Goal: Task Accomplishment & Management: Manage account settings

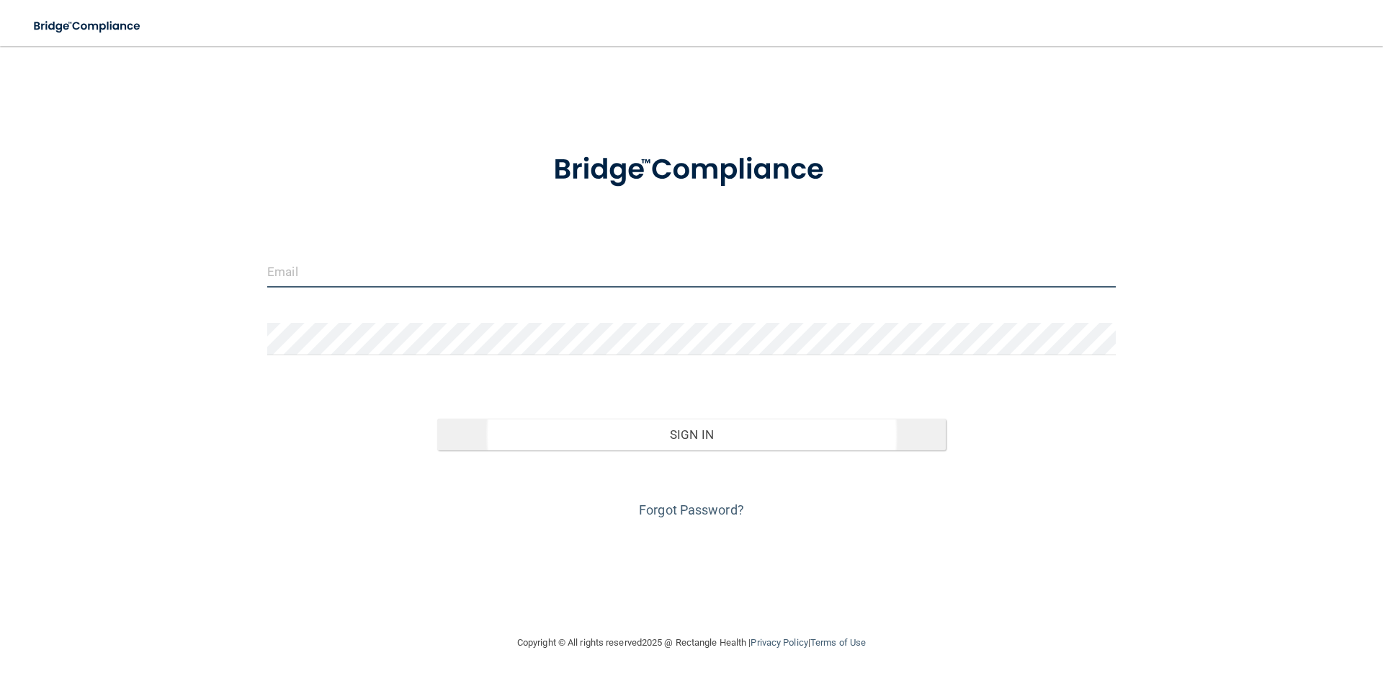
type input "[PERSON_NAME][EMAIL_ADDRESS][DOMAIN_NAME]"
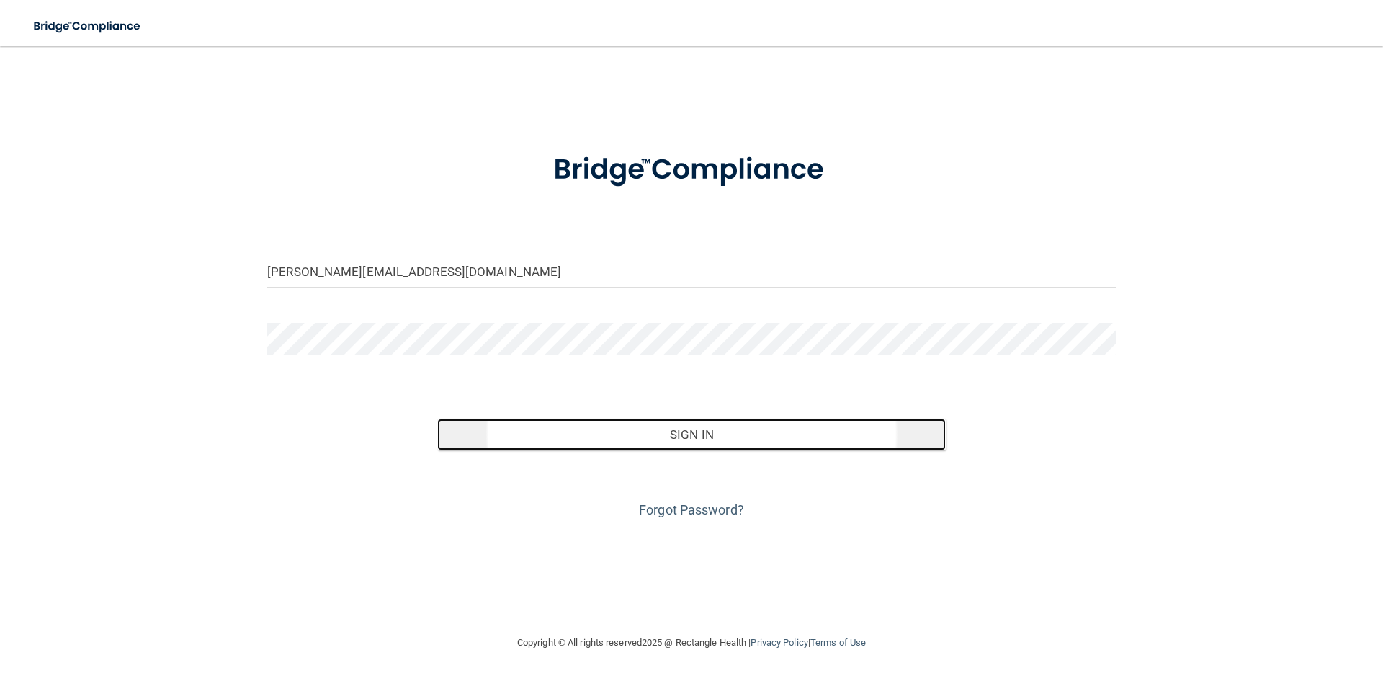
click at [683, 439] on button "Sign In" at bounding box center [691, 435] width 509 height 32
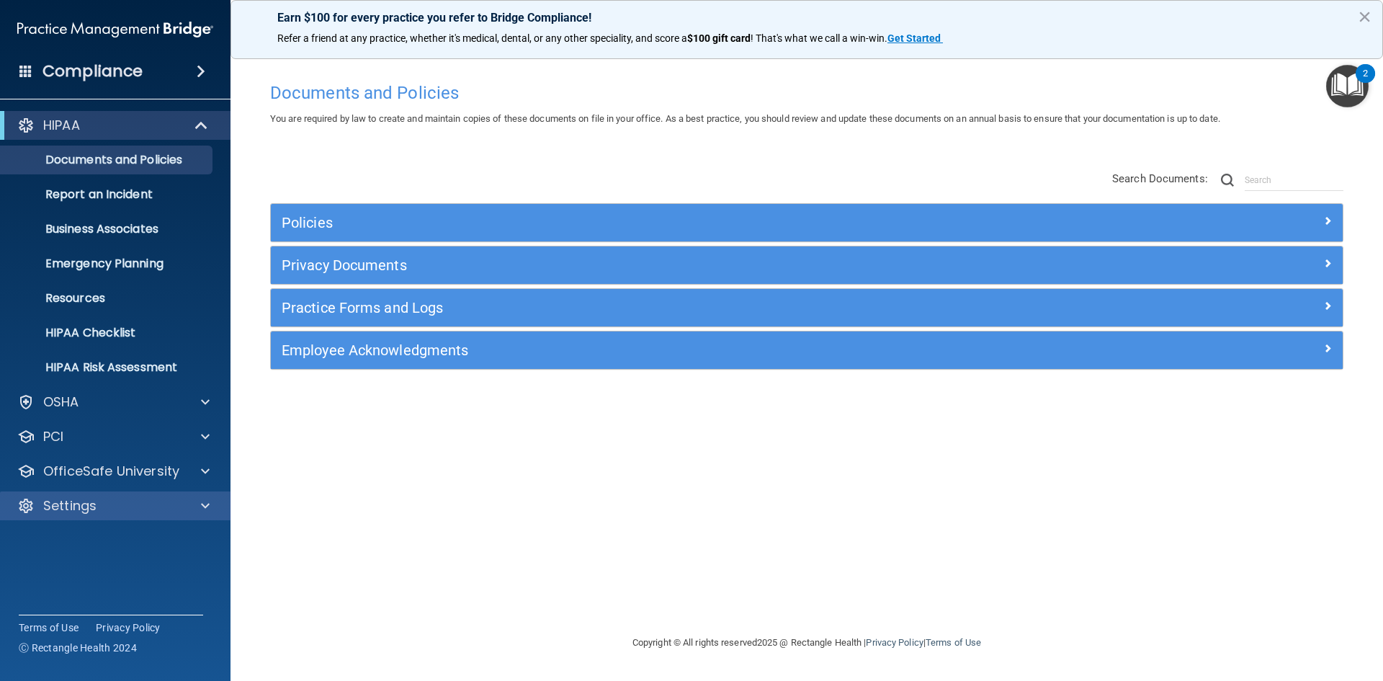
click at [156, 496] on div "Settings" at bounding box center [115, 505] width 231 height 29
click at [191, 496] on div "Settings" at bounding box center [115, 505] width 231 height 29
click at [204, 511] on span at bounding box center [205, 505] width 9 height 17
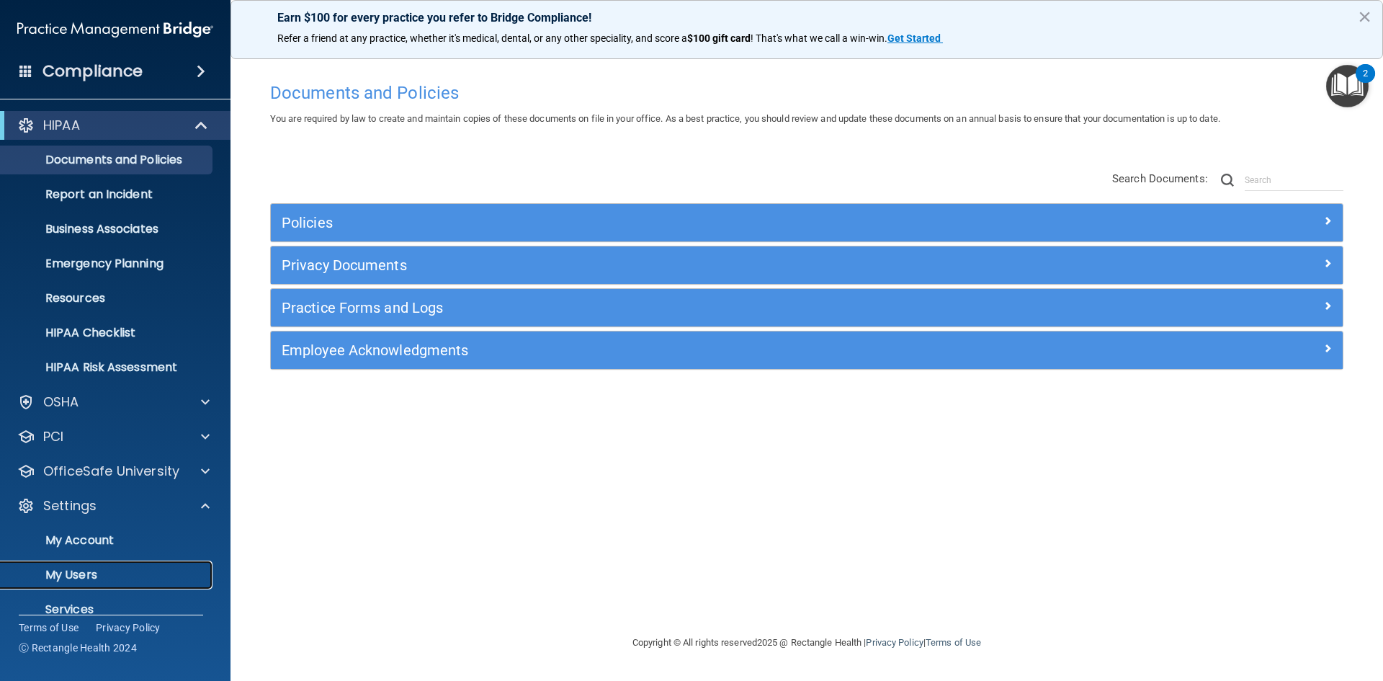
click at [87, 574] on p "My Users" at bounding box center [107, 575] width 197 height 14
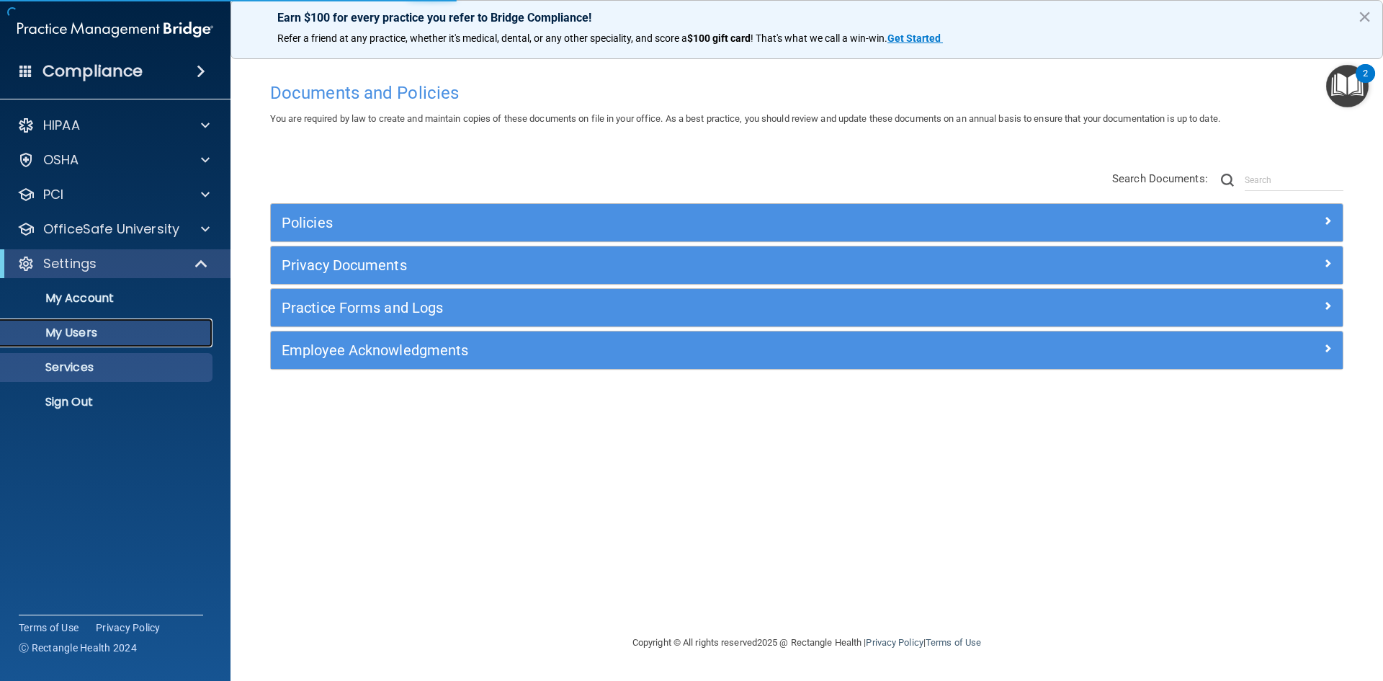
select select "20"
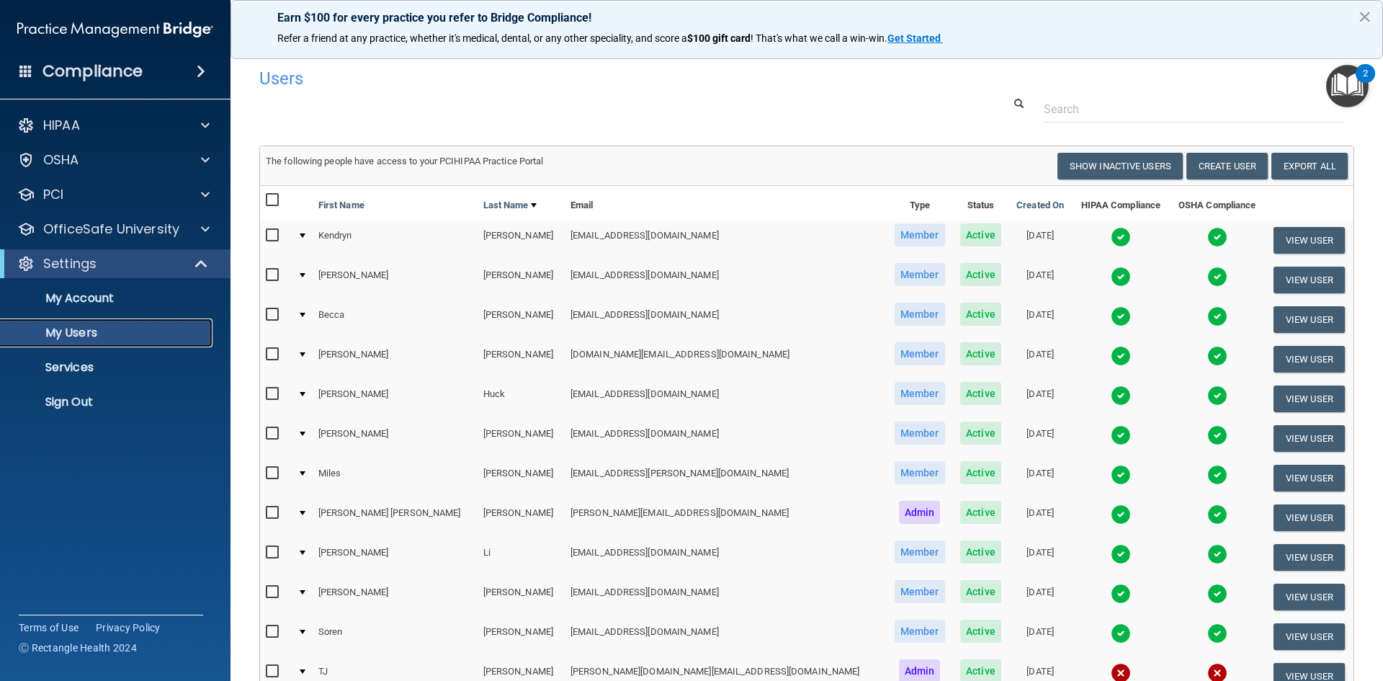
scroll to position [511, 0]
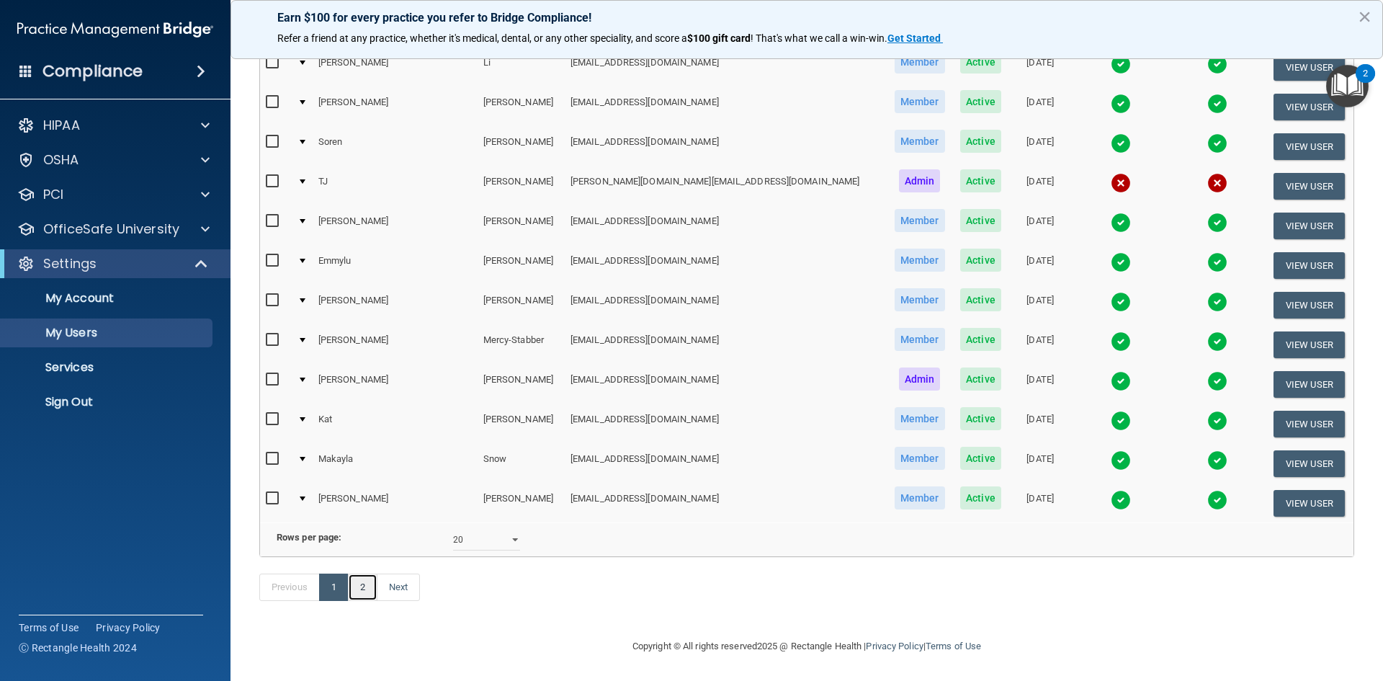
click at [364, 586] on link "2" at bounding box center [363, 586] width 30 height 27
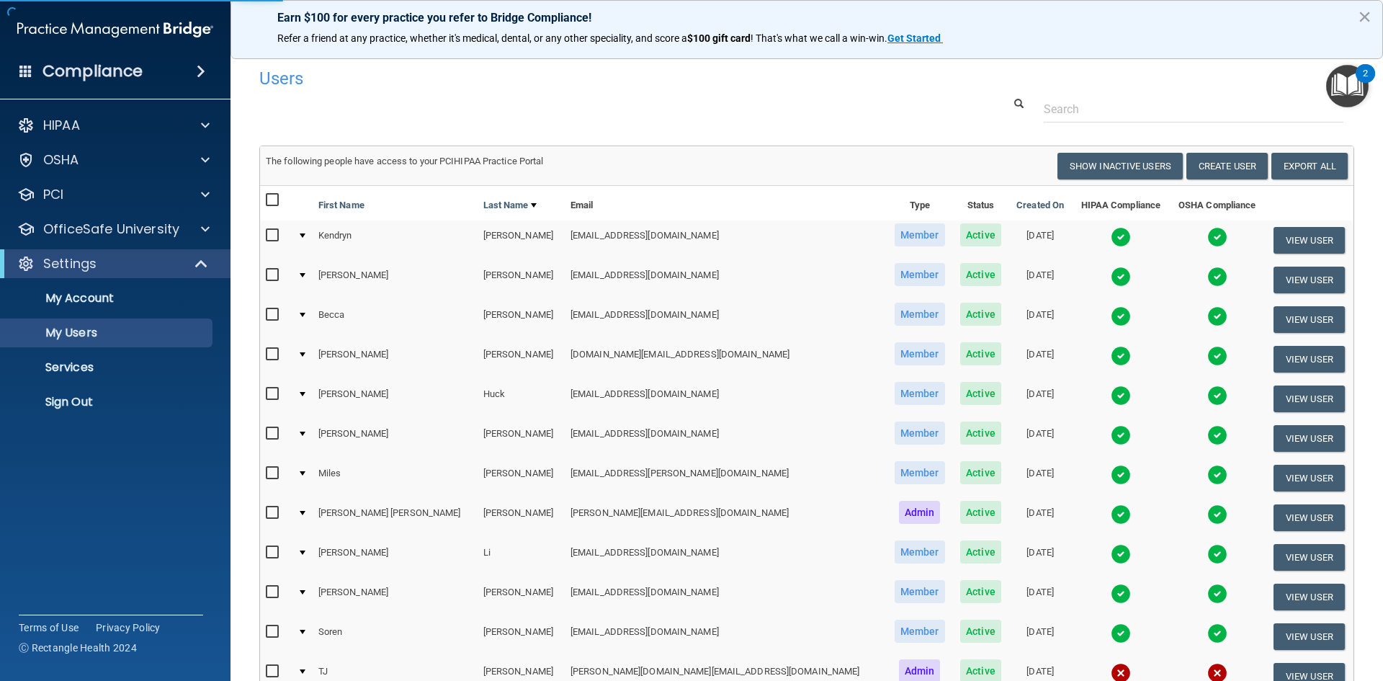
select select "20"
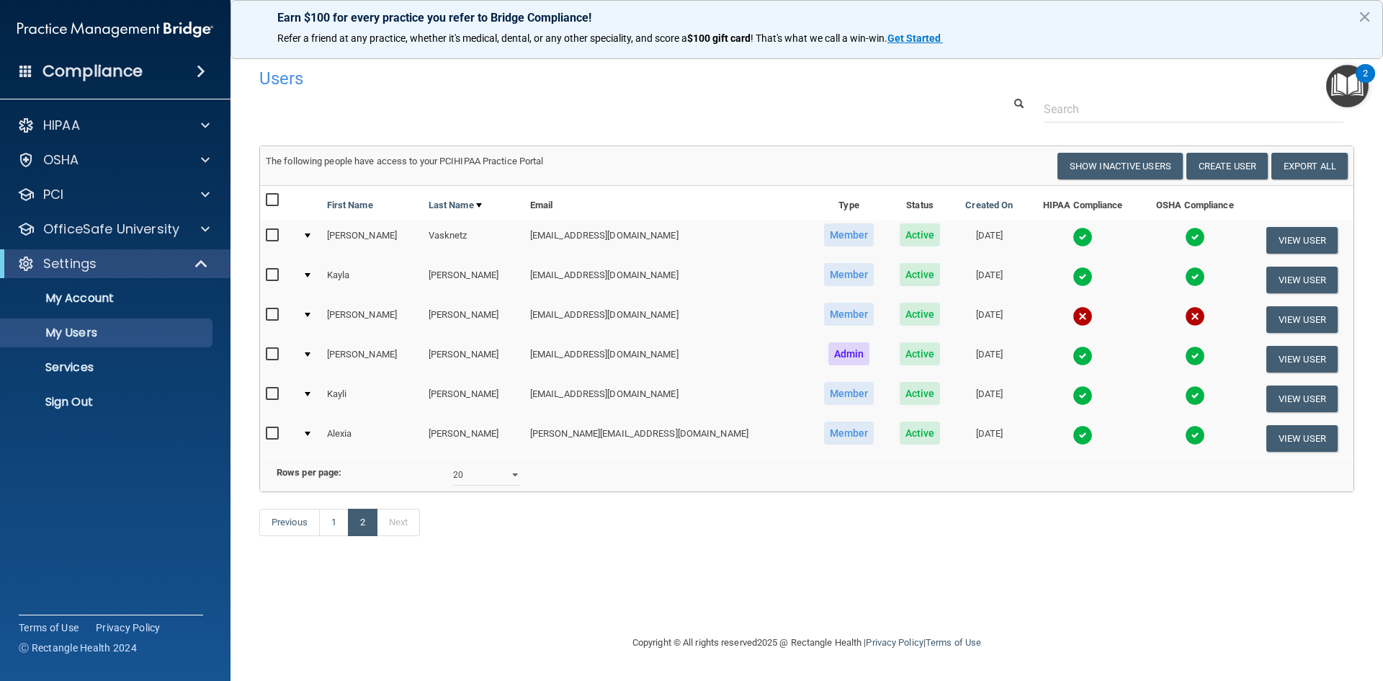
click at [272, 311] on input "checkbox" at bounding box center [274, 315] width 17 height 12
checkbox input "true"
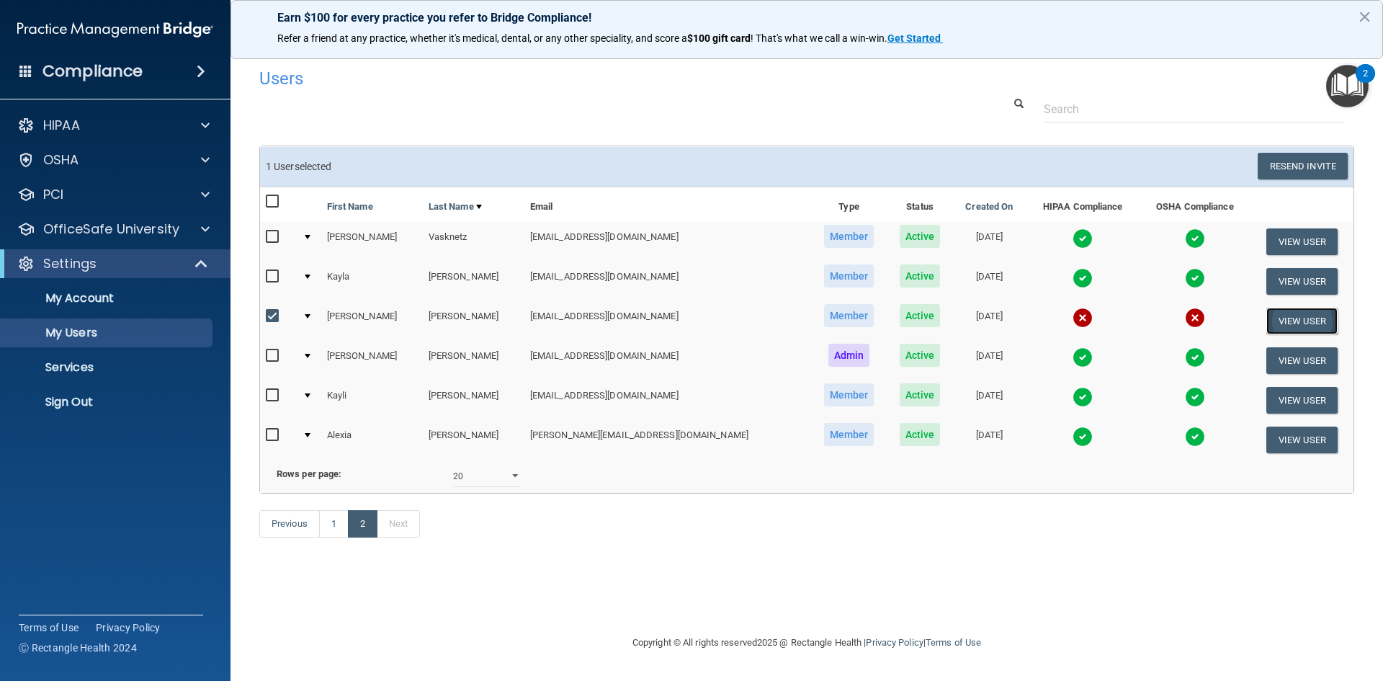
click at [1297, 318] on button "View User" at bounding box center [1301, 321] width 71 height 27
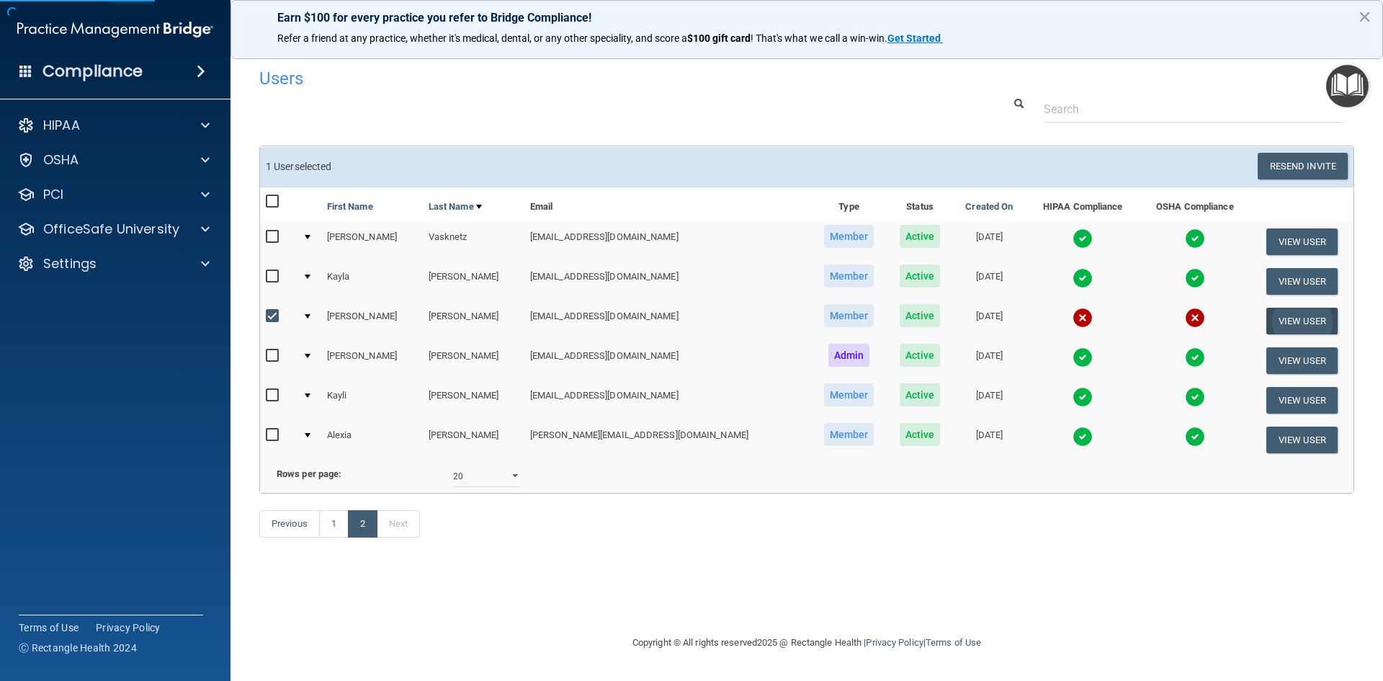
select select "practice_member"
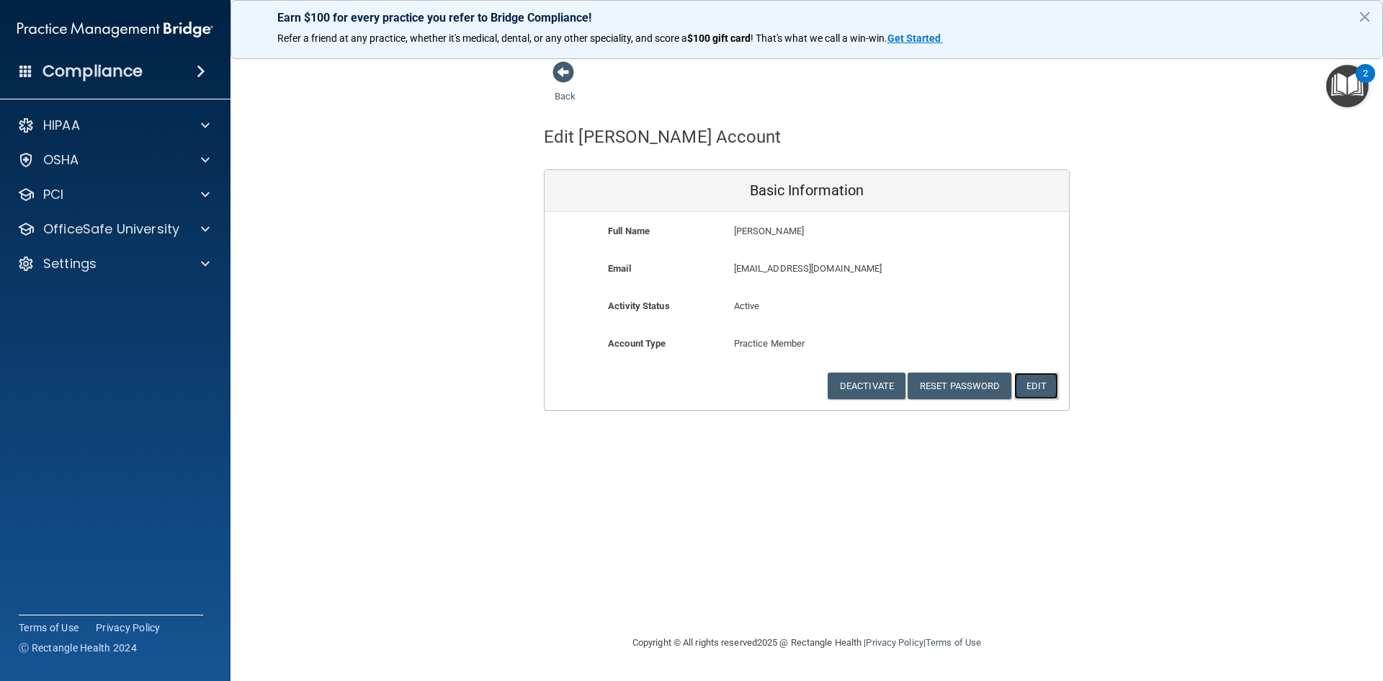
click at [1044, 388] on button "Edit" at bounding box center [1036, 385] width 44 height 27
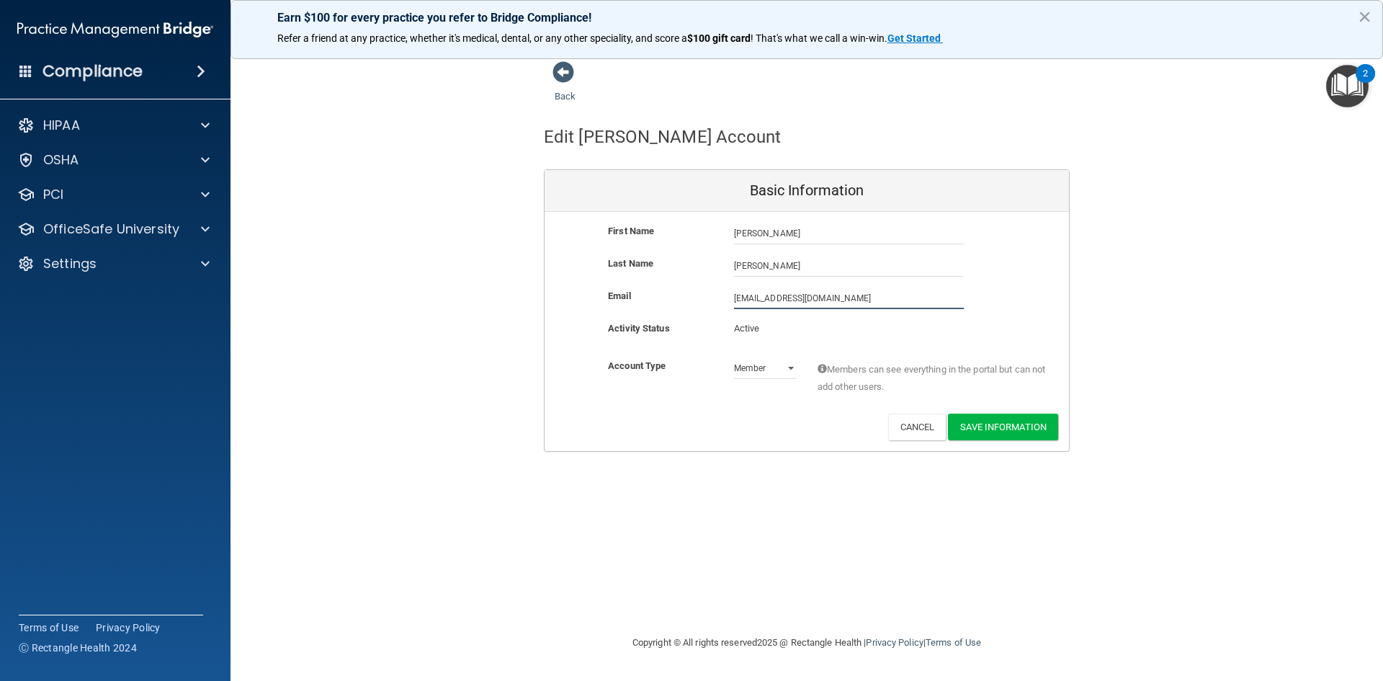
click at [761, 297] on input "[EMAIL_ADDRESS][DOMAIN_NAME]" at bounding box center [849, 298] width 230 height 22
type input "[EMAIL_ADDRESS][DOMAIN_NAME]"
click at [995, 424] on button "Save Information" at bounding box center [1003, 429] width 110 height 27
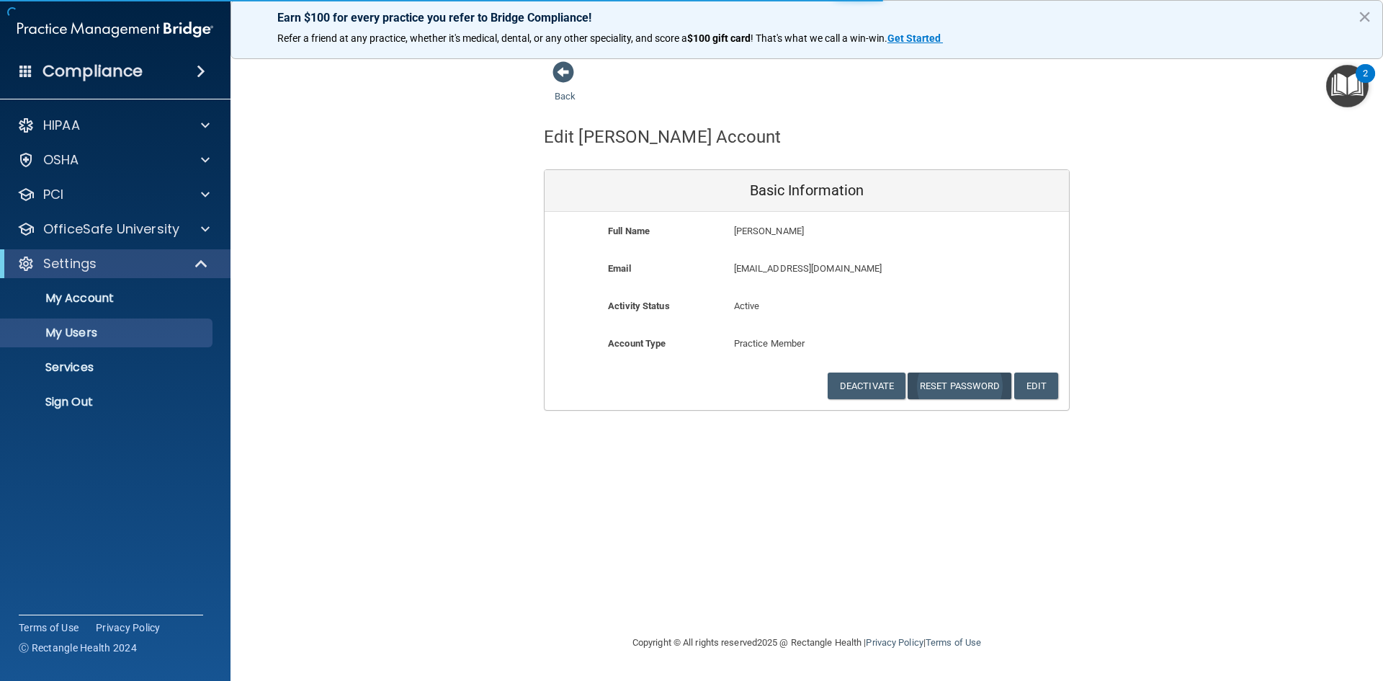
select select "20"
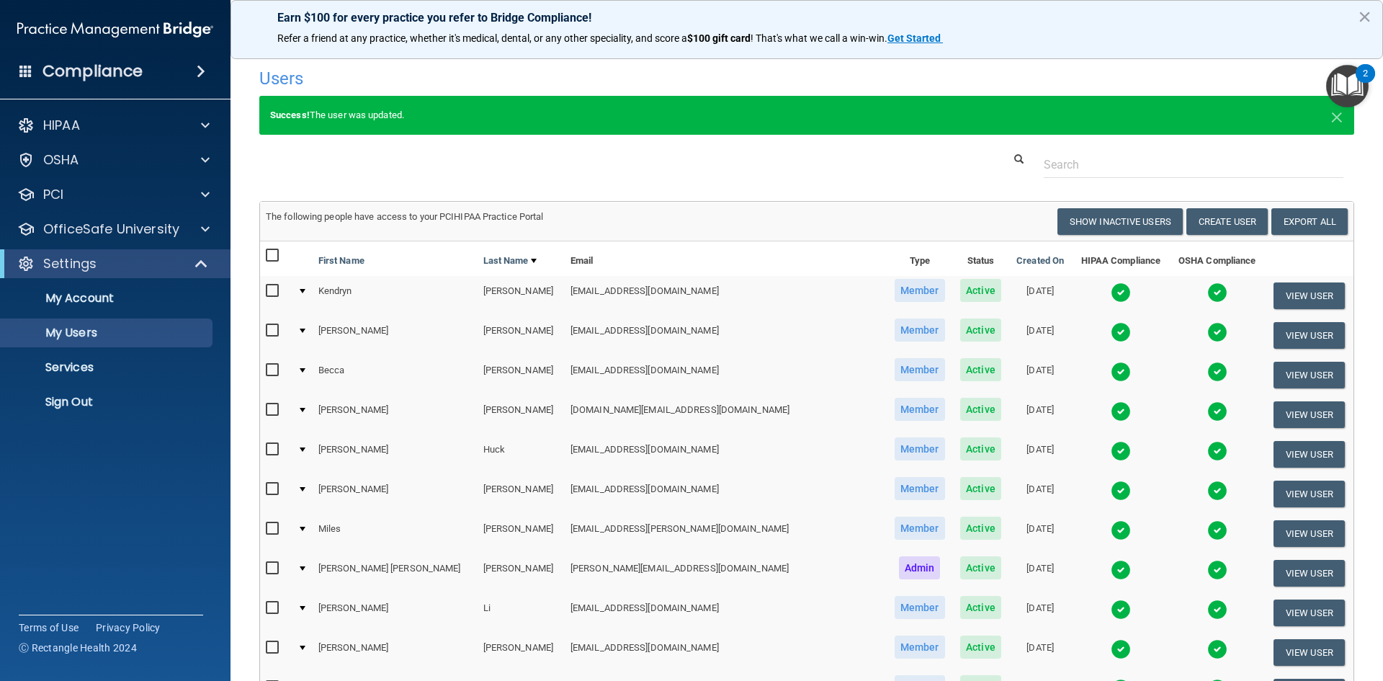
scroll to position [567, 0]
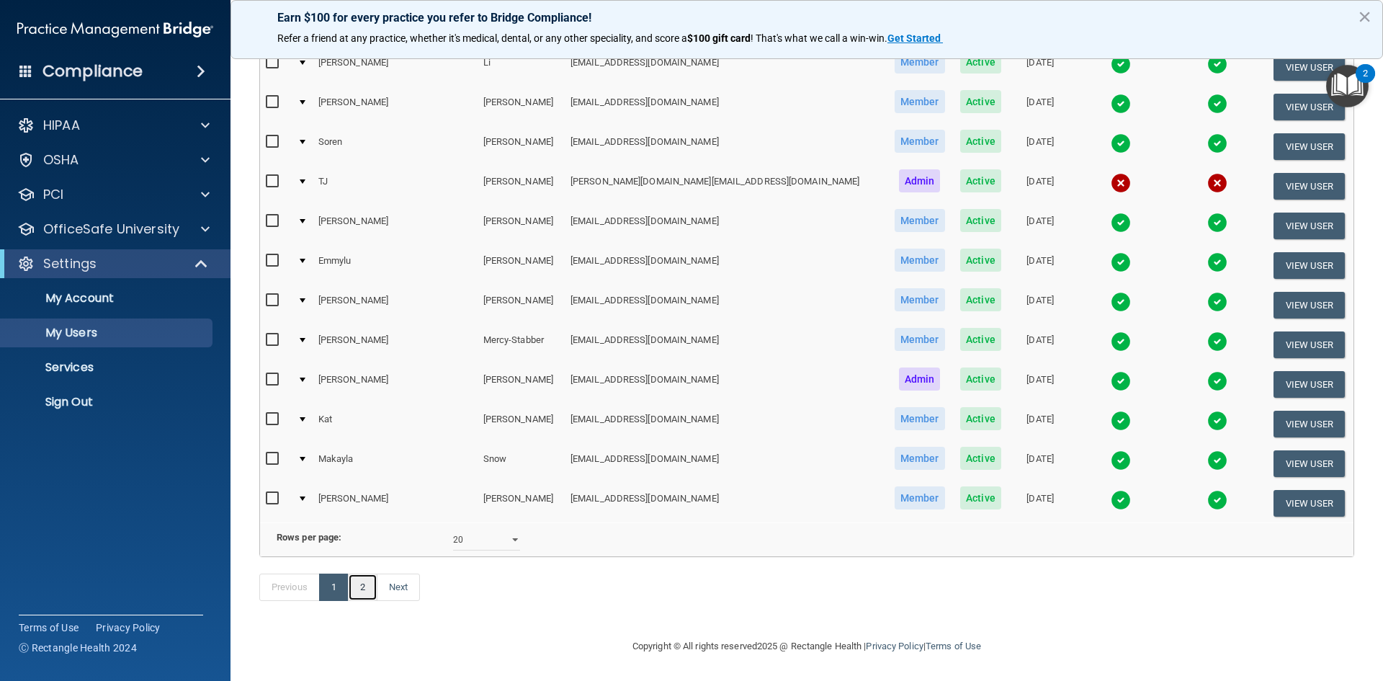
click at [361, 591] on link "2" at bounding box center [363, 586] width 30 height 27
select select "20"
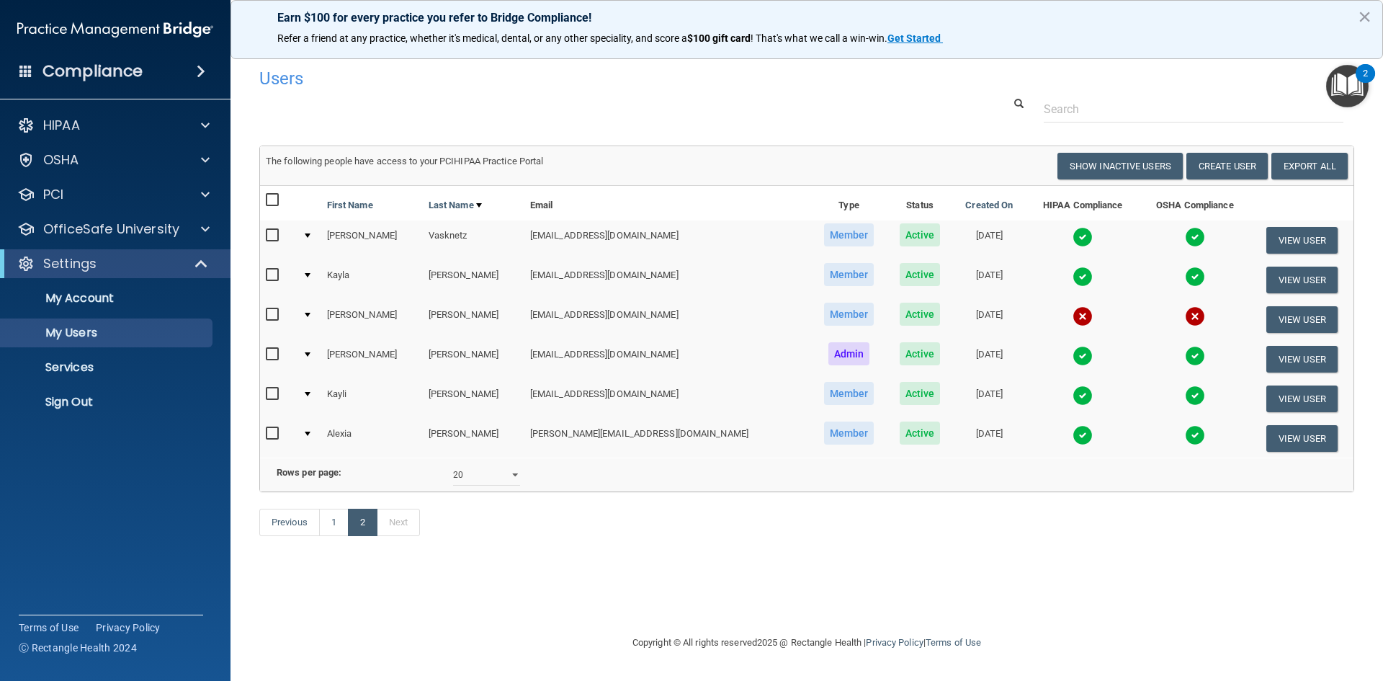
click at [277, 316] on input "checkbox" at bounding box center [274, 315] width 17 height 12
checkbox input "true"
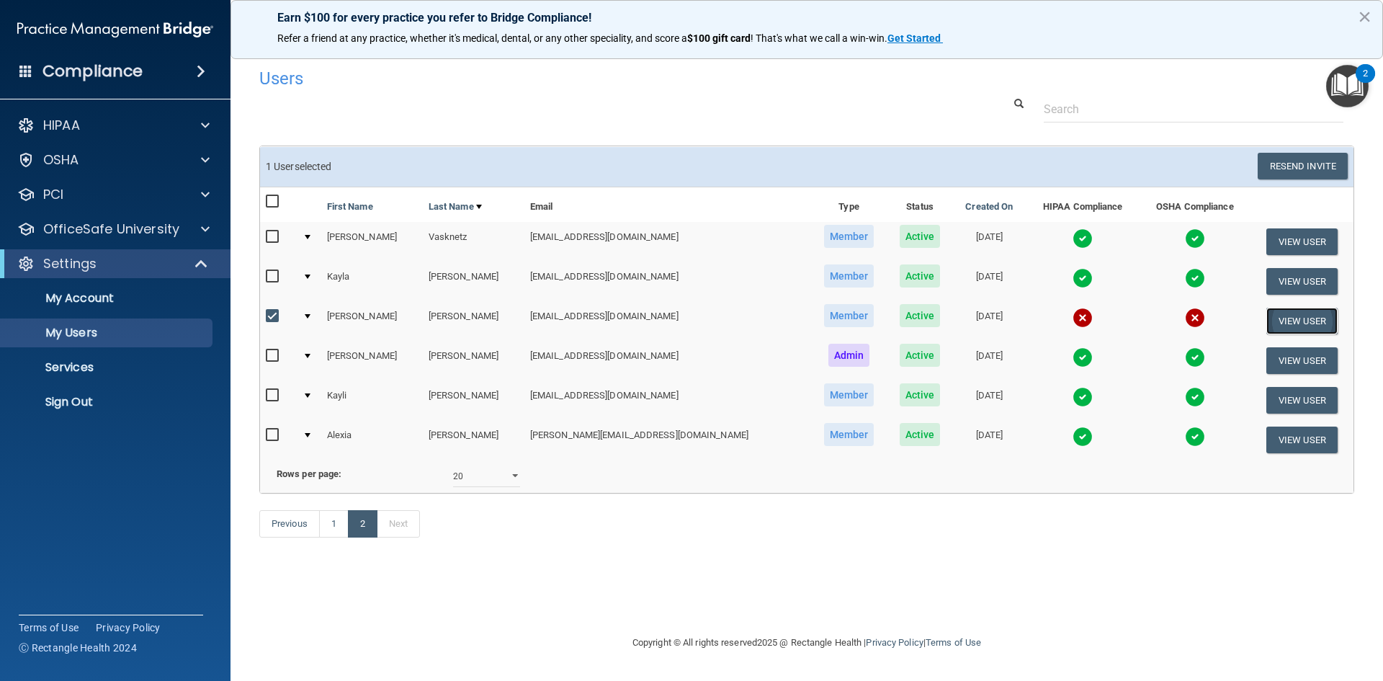
click at [1301, 322] on button "View User" at bounding box center [1301, 321] width 71 height 27
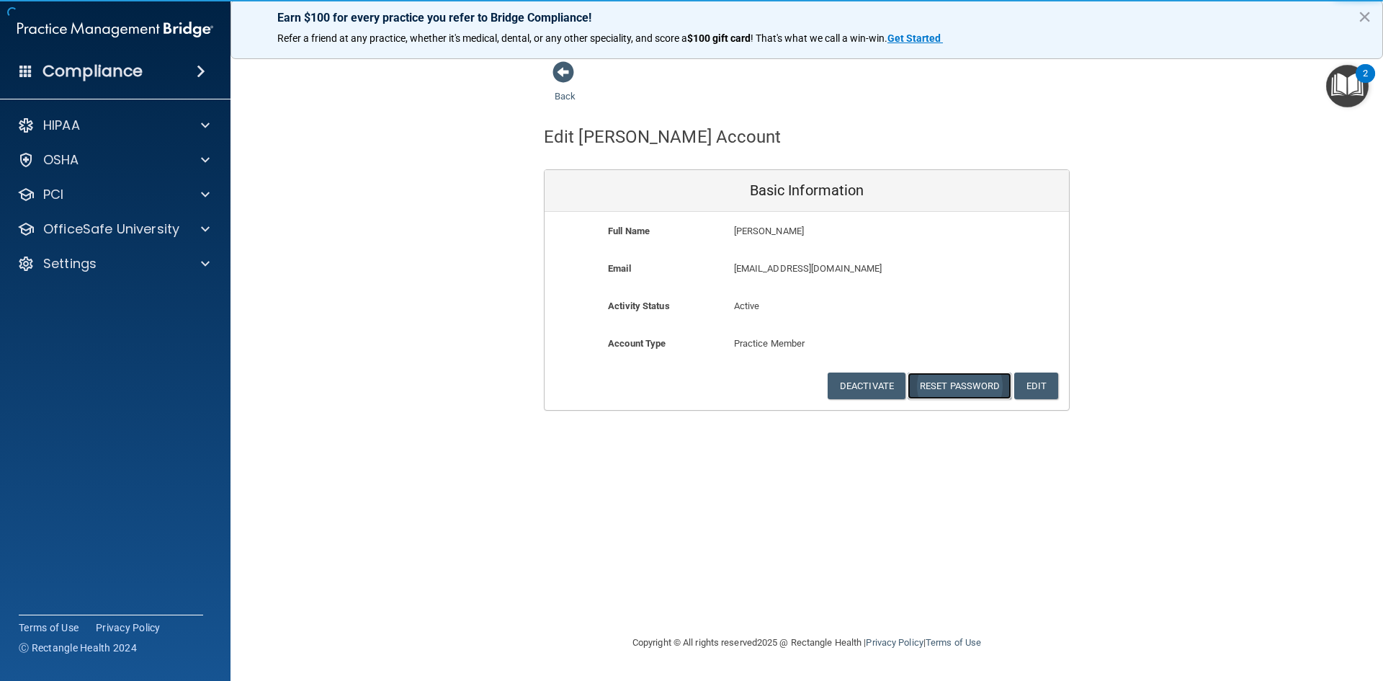
click at [951, 386] on button "Reset Password" at bounding box center [960, 385] width 104 height 27
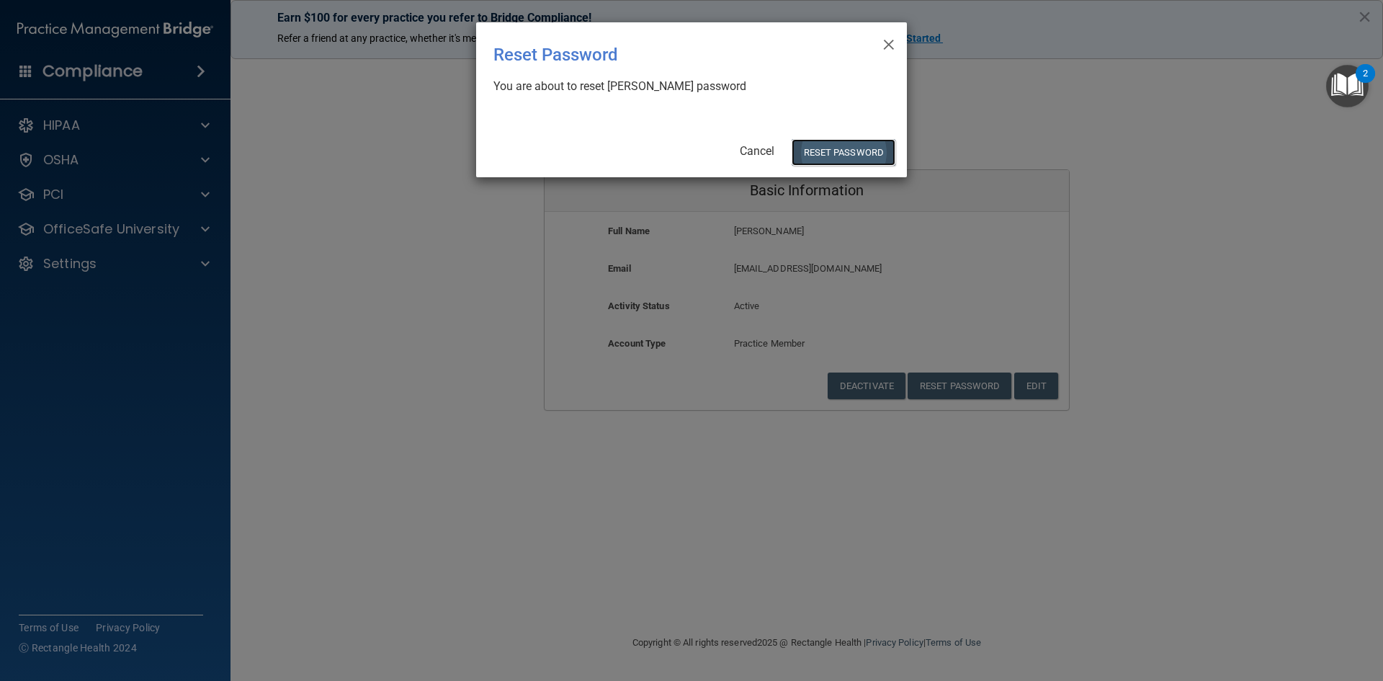
click at [841, 153] on button "Reset Password" at bounding box center [844, 152] width 104 height 27
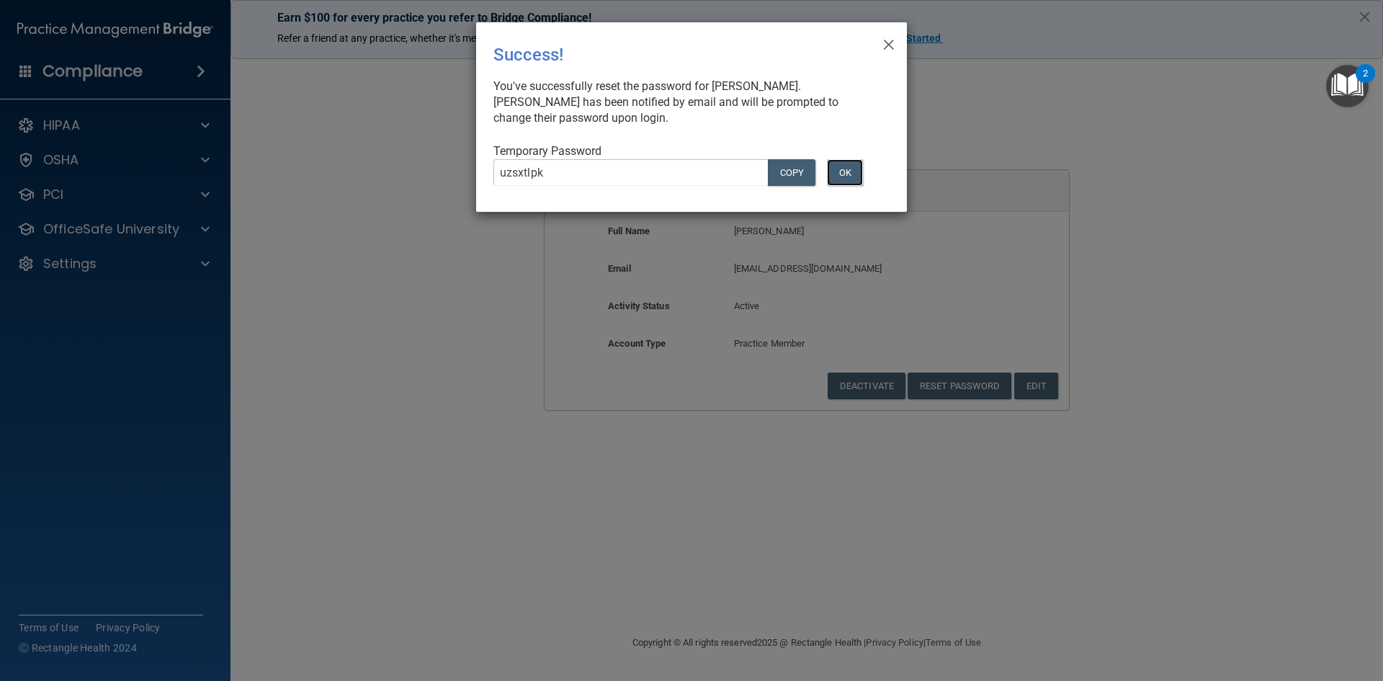
click at [846, 169] on button "OK" at bounding box center [845, 172] width 36 height 27
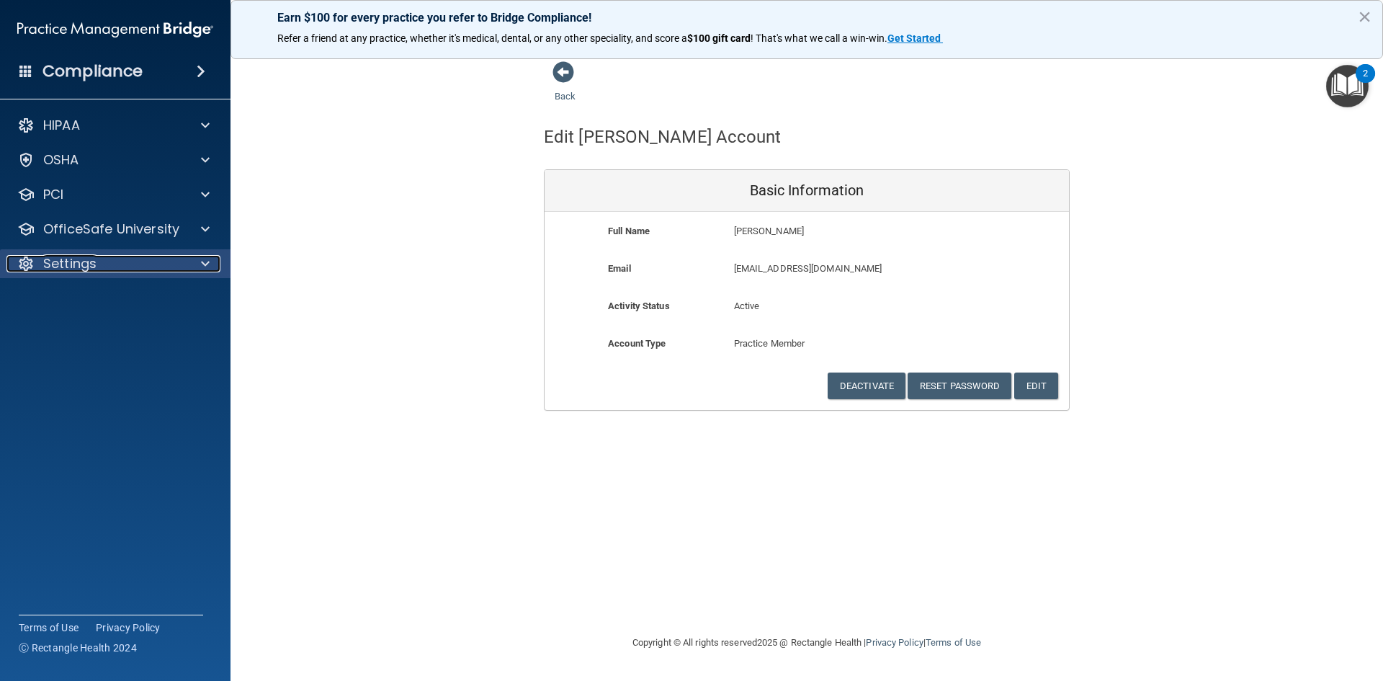
click at [194, 265] on div at bounding box center [203, 263] width 36 height 17
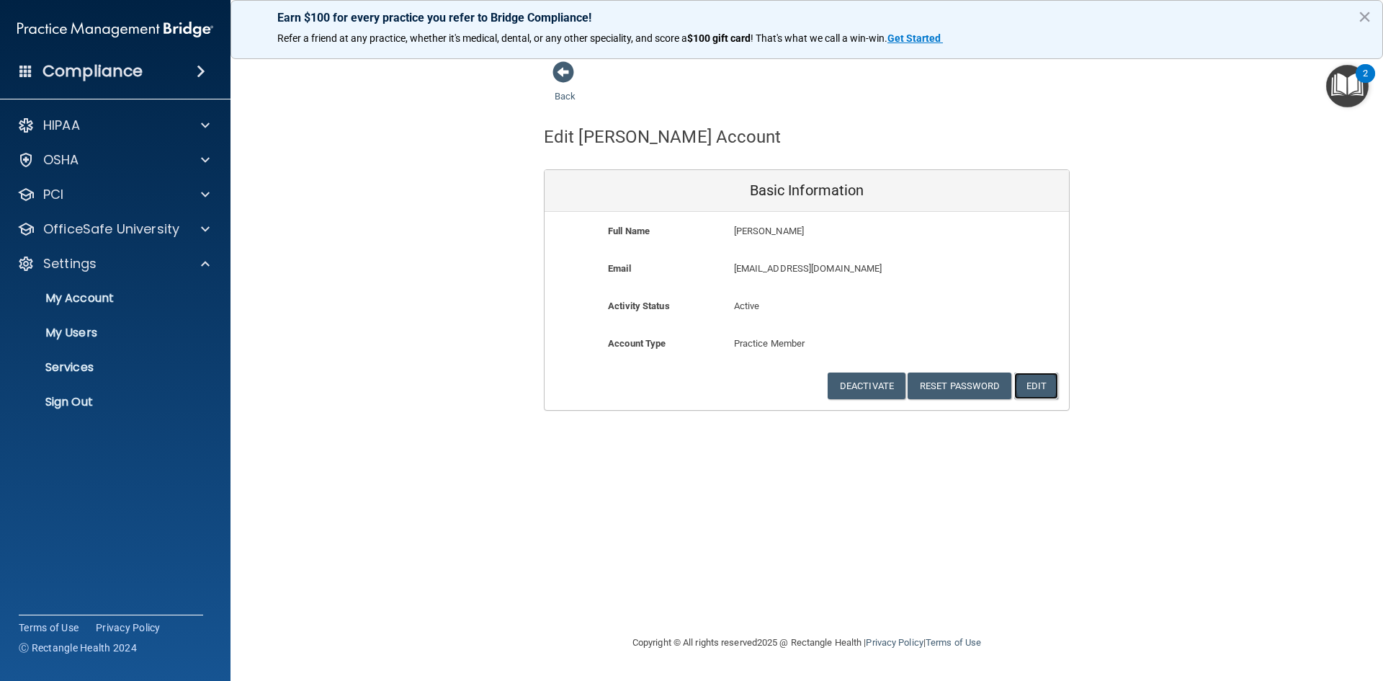
click at [1039, 383] on button "Edit" at bounding box center [1036, 385] width 44 height 27
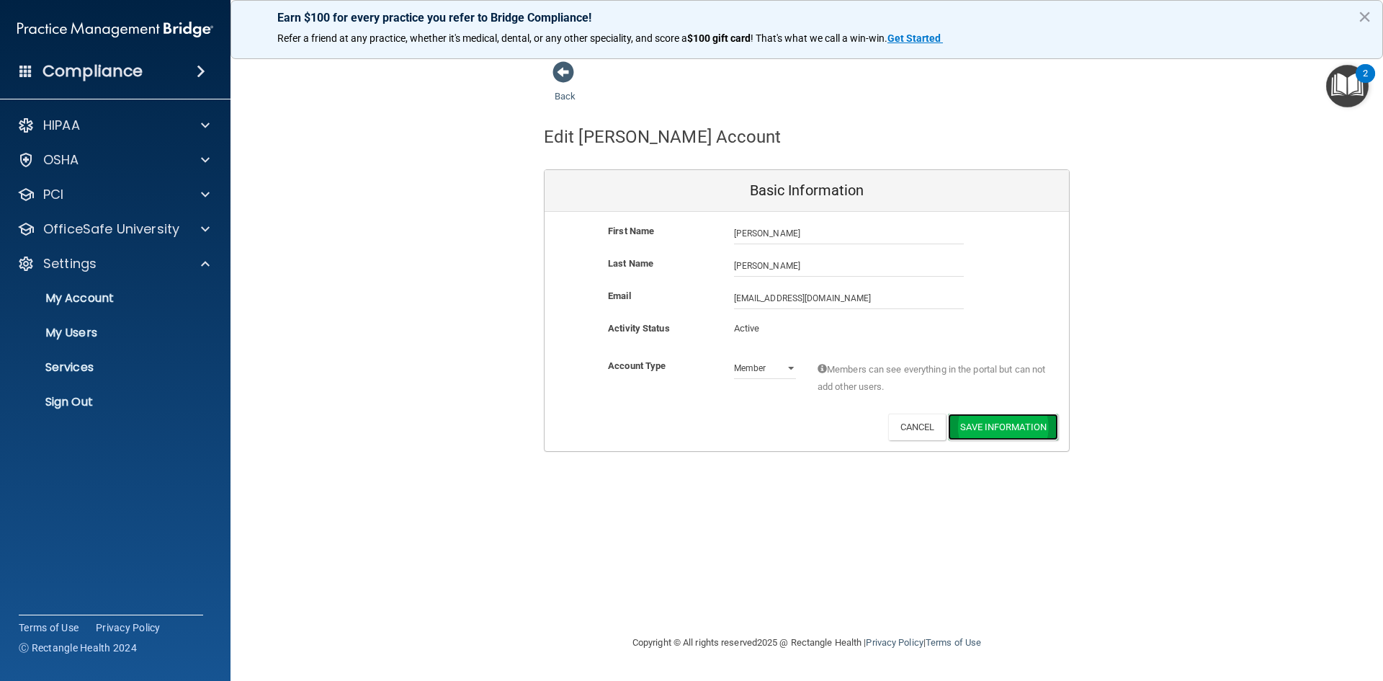
click at [957, 429] on button "Save Information" at bounding box center [1003, 426] width 110 height 27
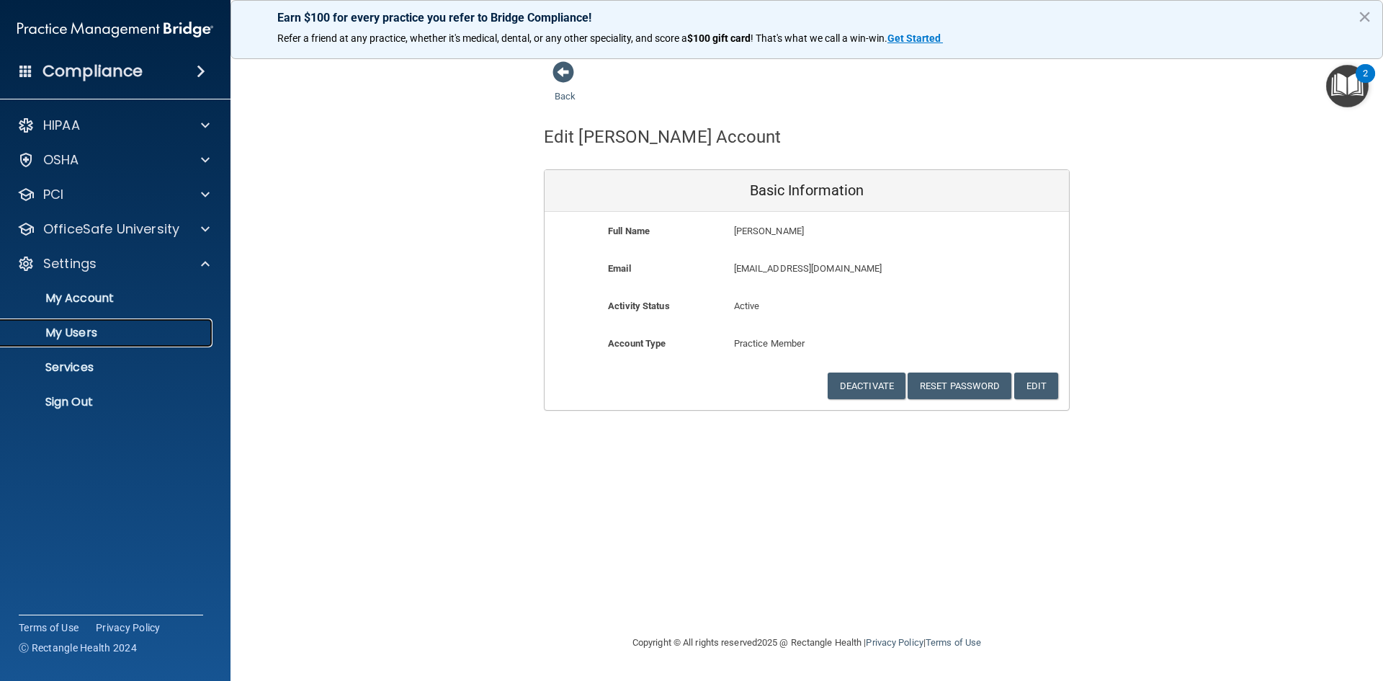
click at [74, 330] on p "My Users" at bounding box center [107, 333] width 197 height 14
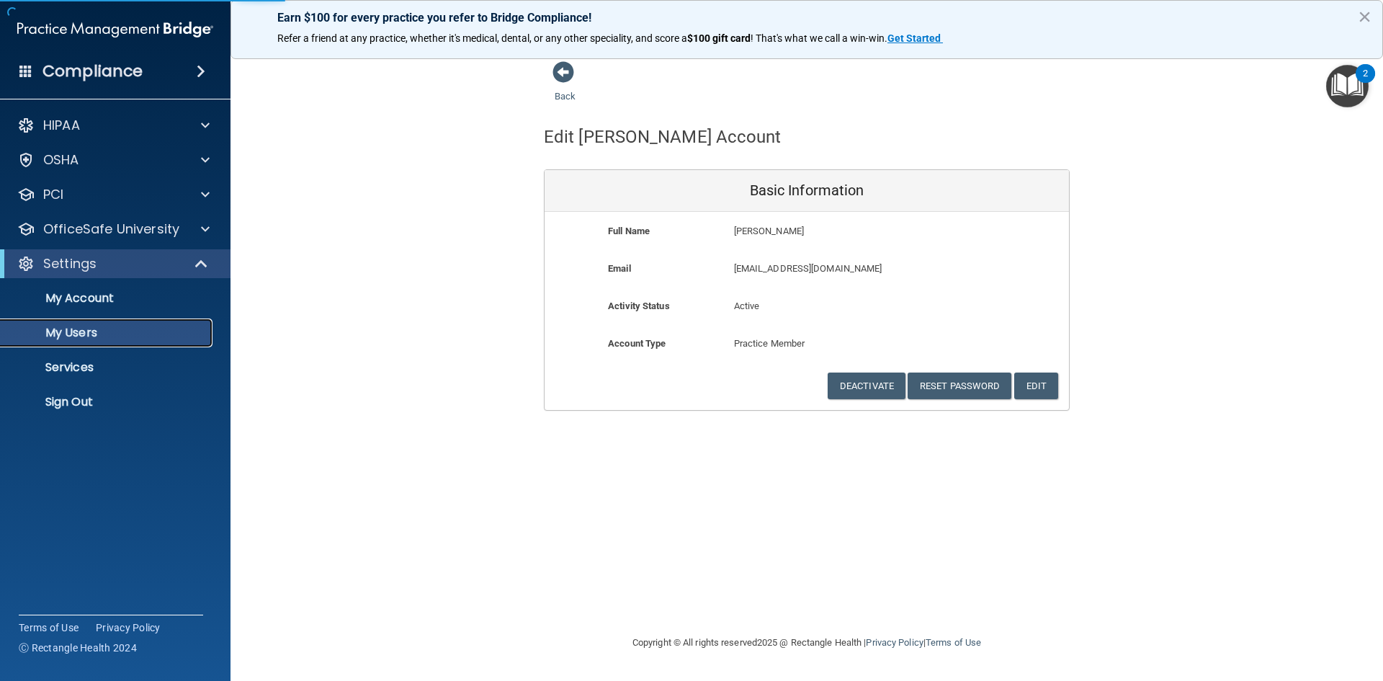
click at [73, 330] on p "My Users" at bounding box center [107, 333] width 197 height 14
select select "20"
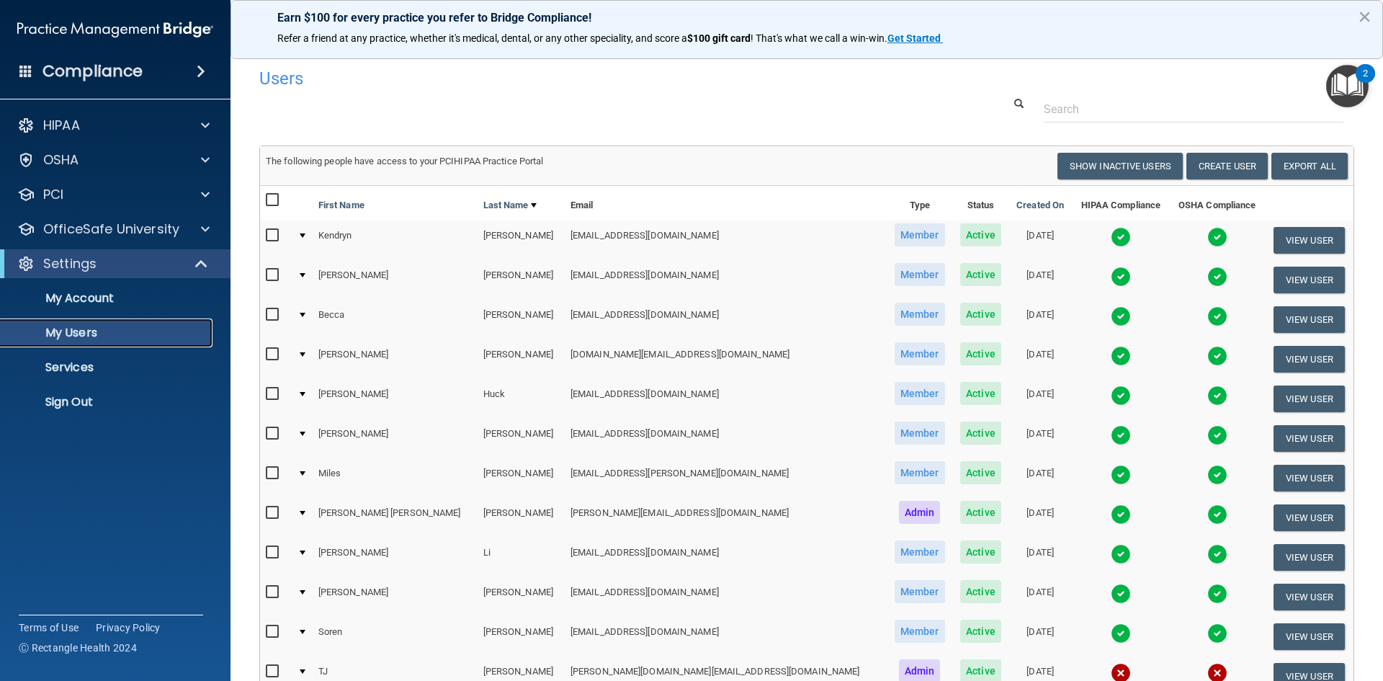
scroll to position [511, 0]
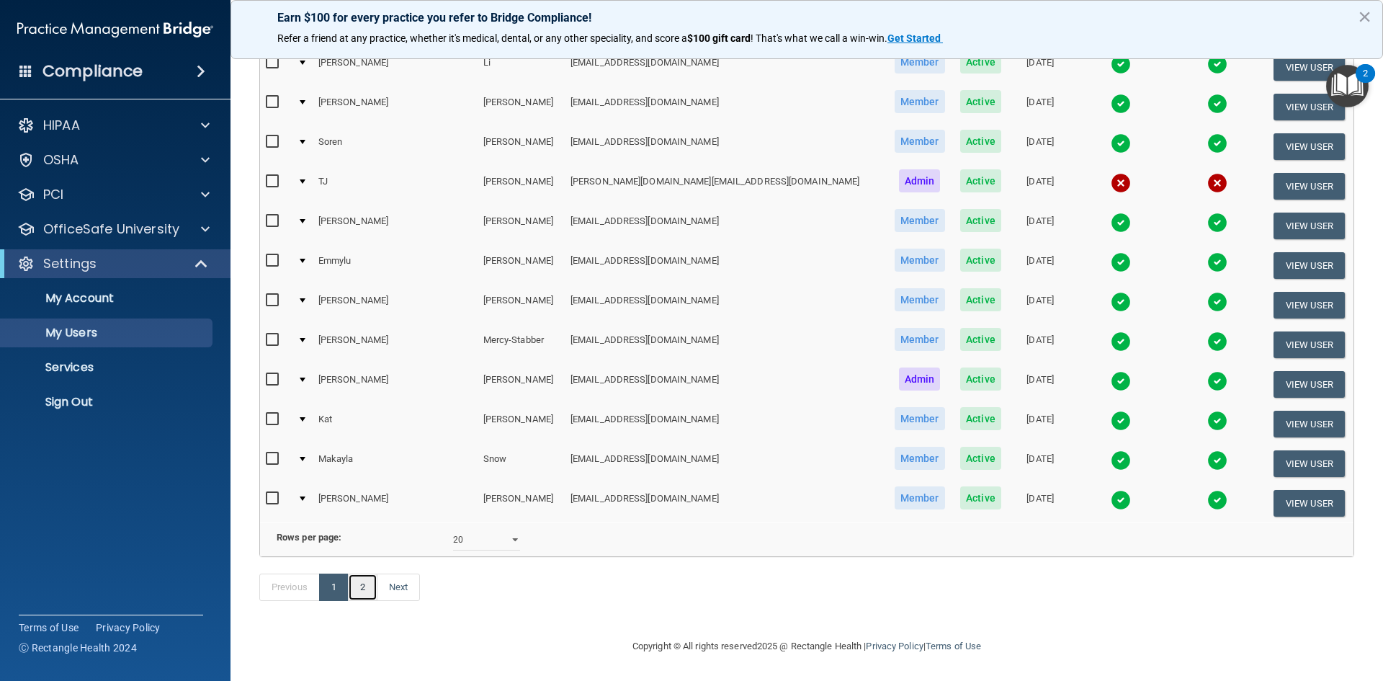
click at [356, 588] on link "2" at bounding box center [363, 586] width 30 height 27
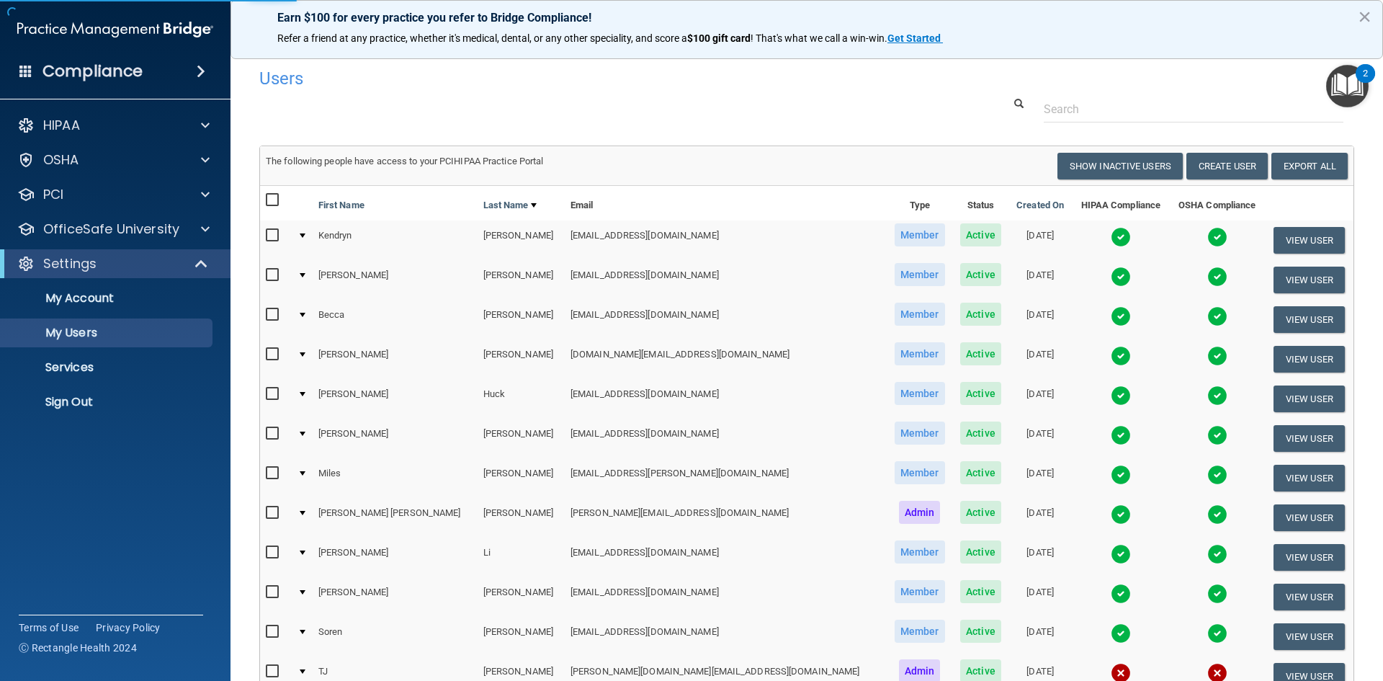
select select "20"
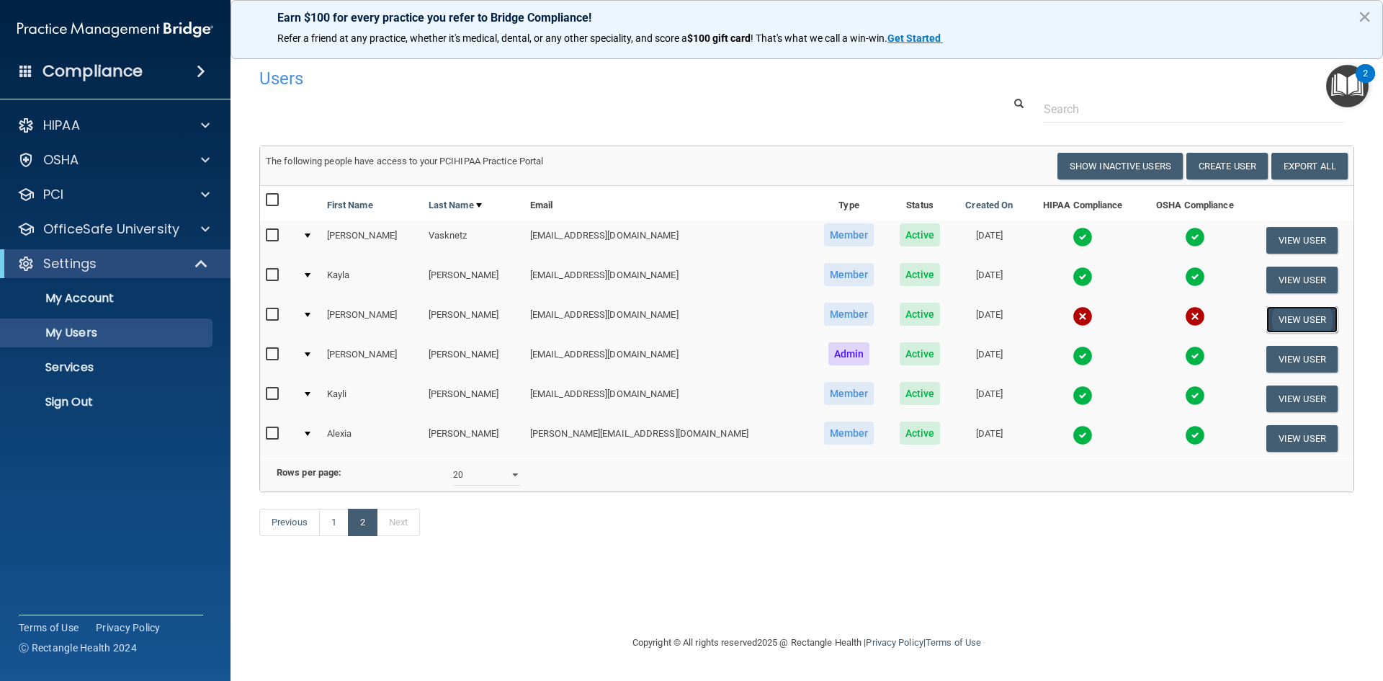
click at [1306, 318] on button "View User" at bounding box center [1301, 319] width 71 height 27
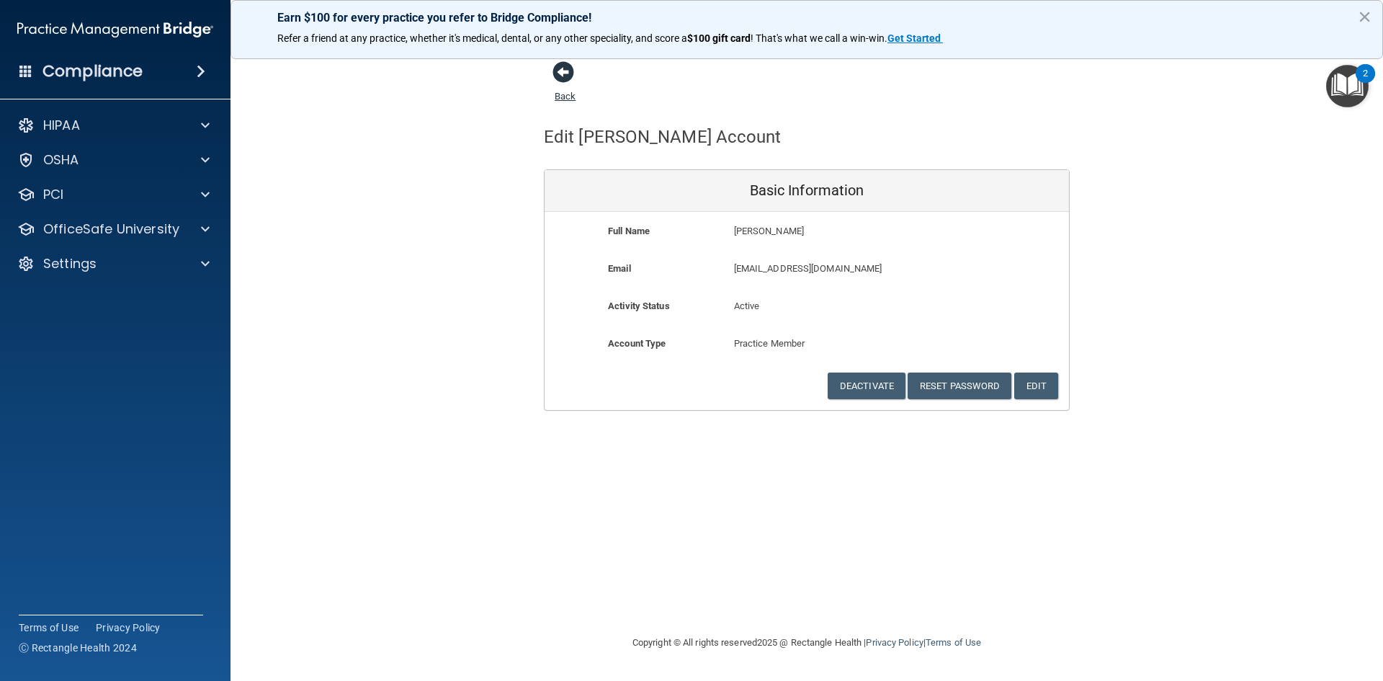
click at [561, 71] on span at bounding box center [563, 72] width 22 height 22
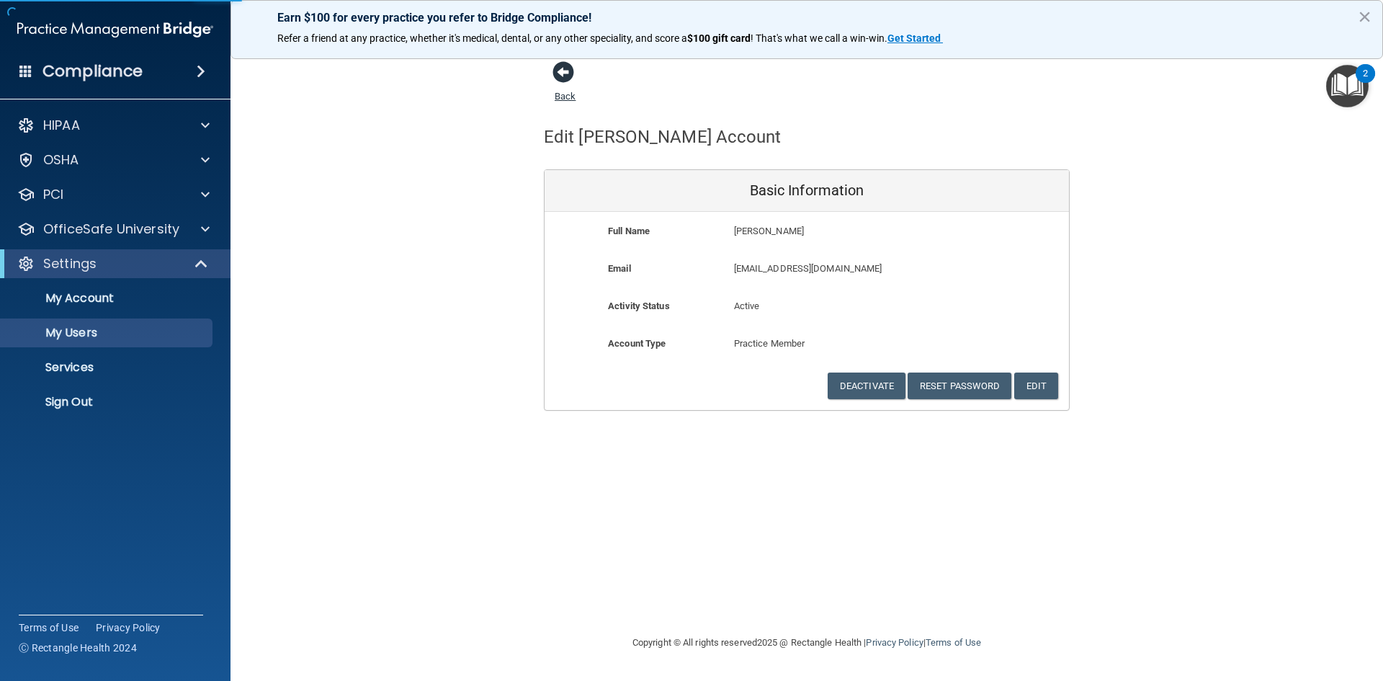
select select "20"
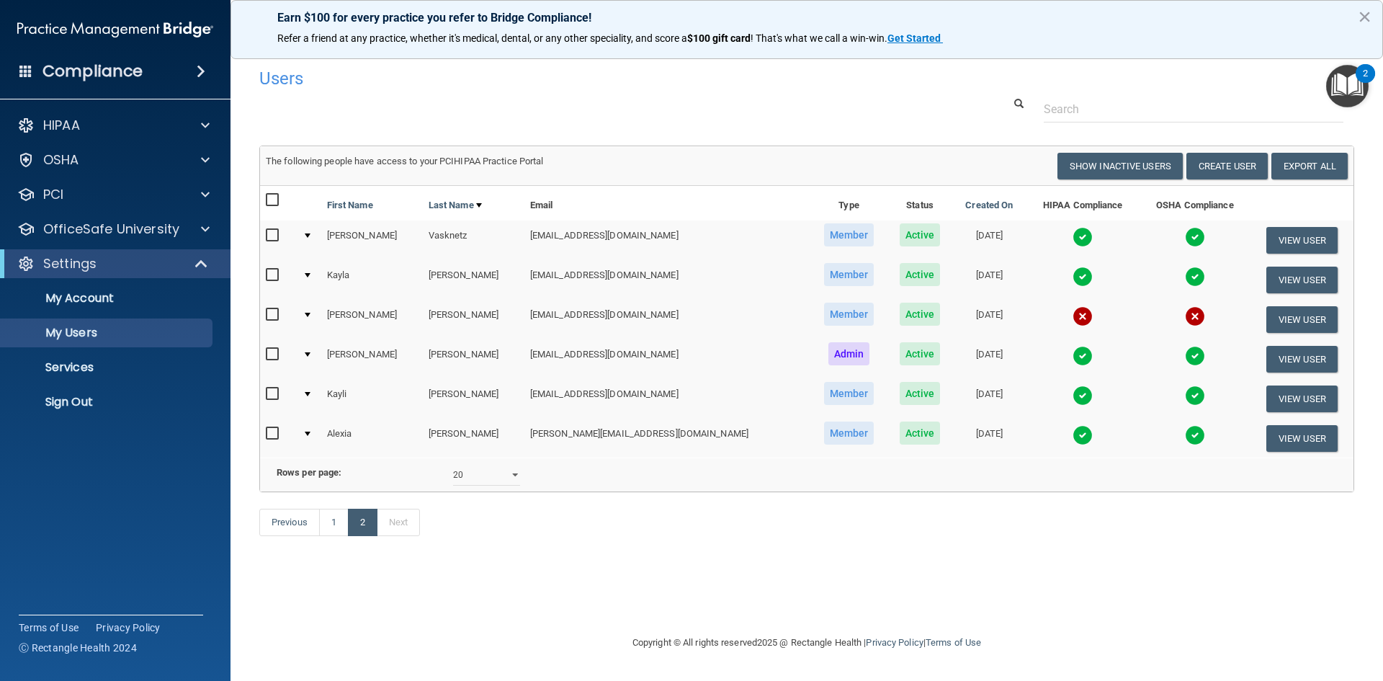
click at [271, 314] on input "checkbox" at bounding box center [274, 315] width 17 height 12
checkbox input "true"
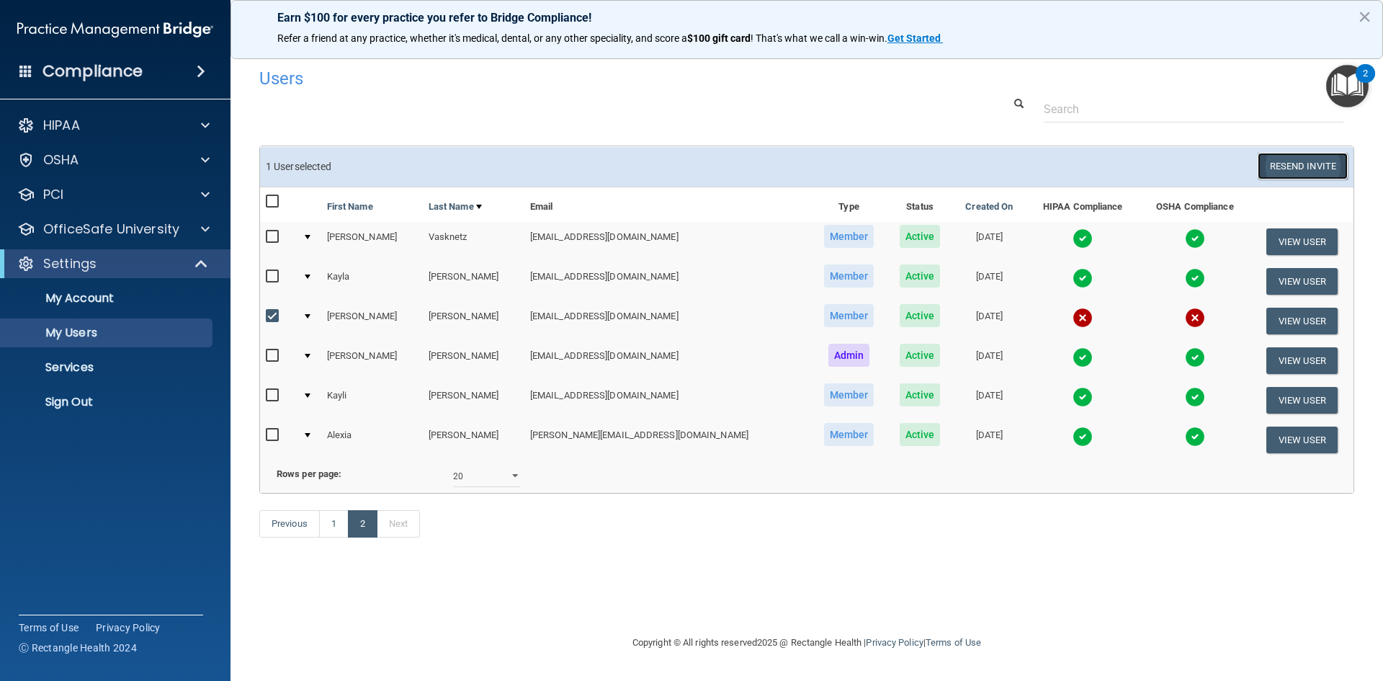
click at [1294, 167] on button "Resend Invite" at bounding box center [1303, 166] width 90 height 27
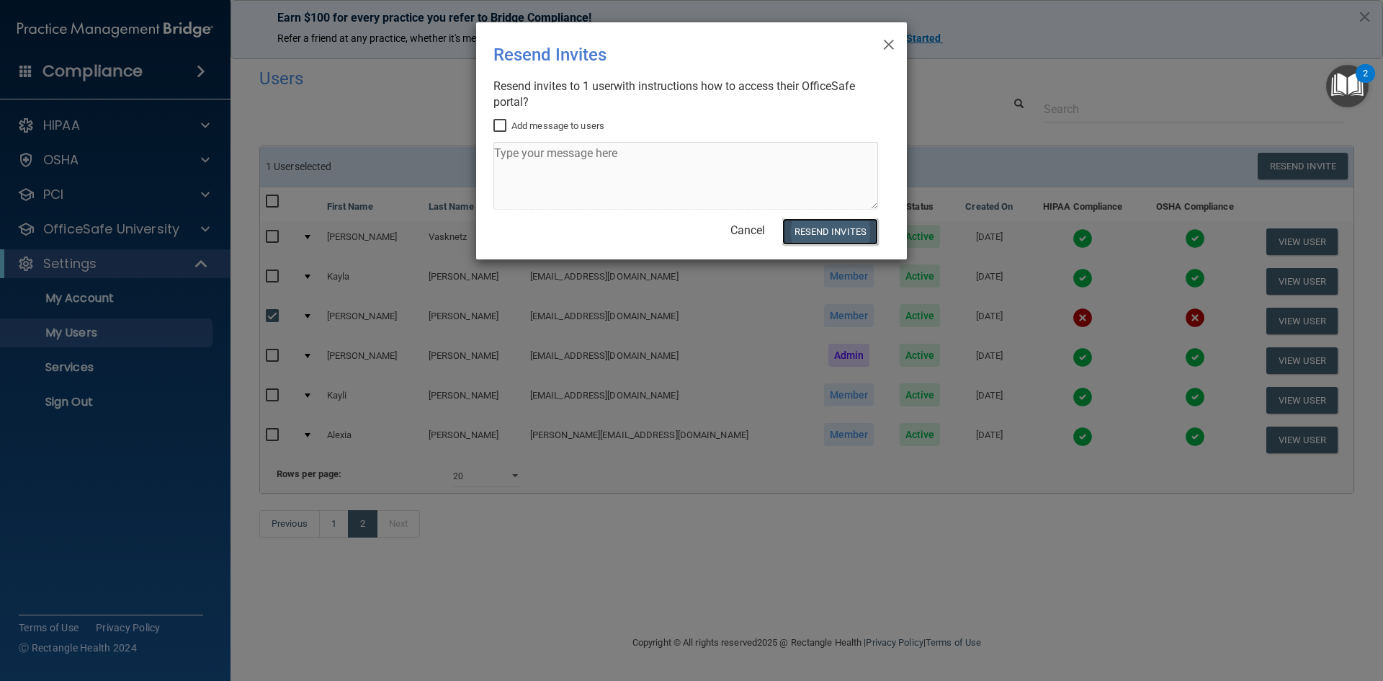
click at [833, 236] on button "Resend Invites" at bounding box center [830, 231] width 96 height 27
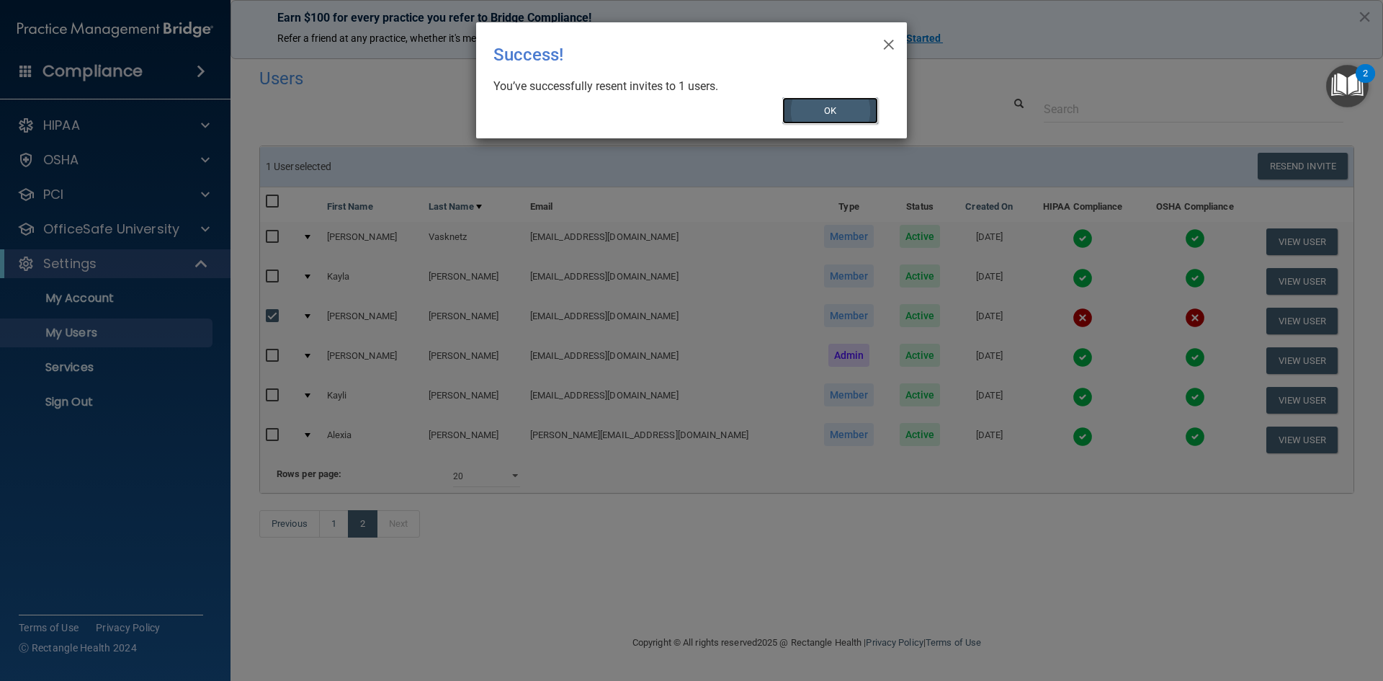
click at [825, 110] on button "OK" at bounding box center [830, 110] width 97 height 27
